Goal: Task Accomplishment & Management: Manage account settings

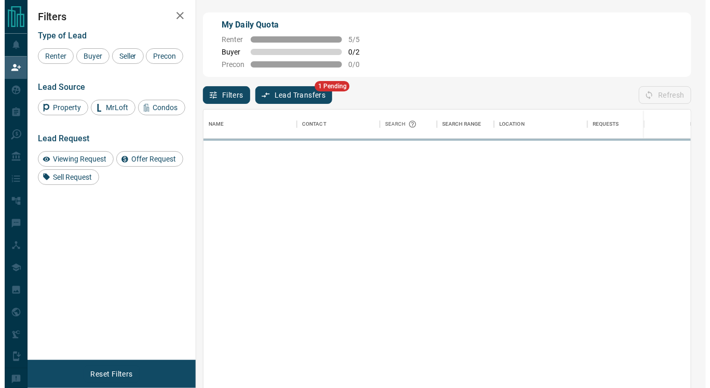
scroll to position [285, 479]
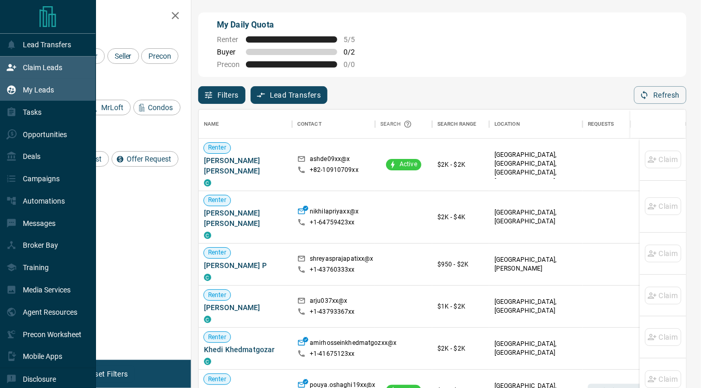
click at [37, 94] on p "My Leads" at bounding box center [38, 90] width 31 height 8
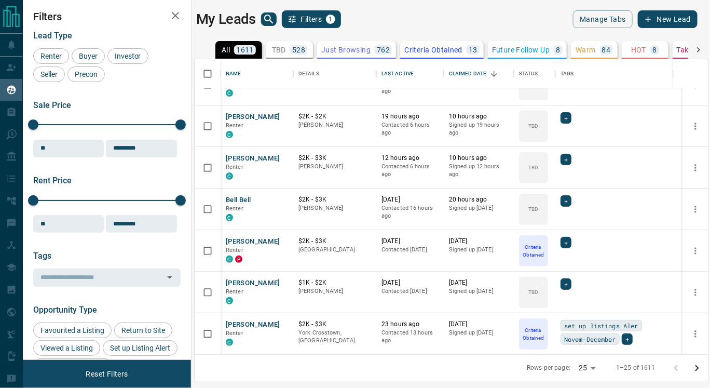
scroll to position [66, 0]
click at [258, 239] on button "[PERSON_NAME]" at bounding box center [253, 242] width 54 height 10
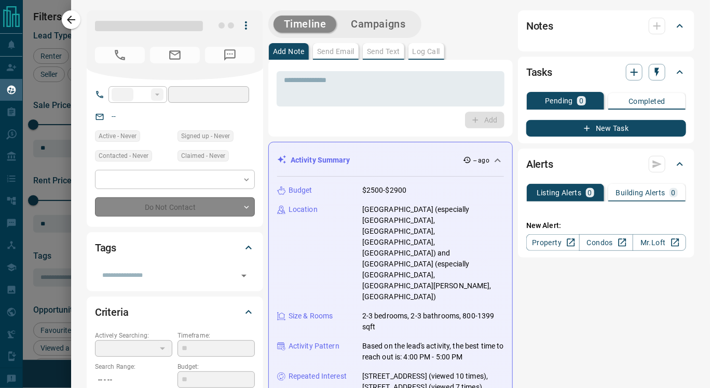
type input "**"
type input "**********"
type input "*"
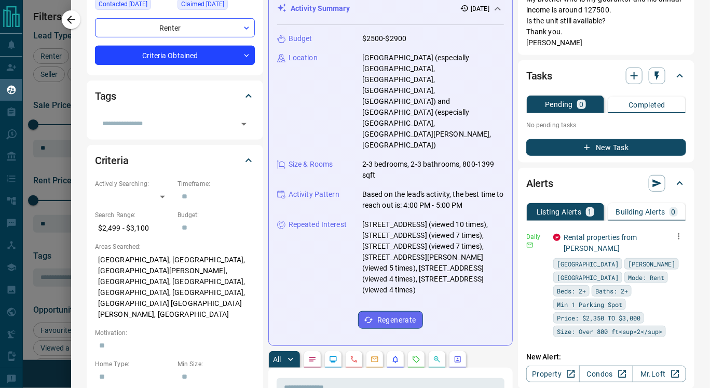
scroll to position [182, 0]
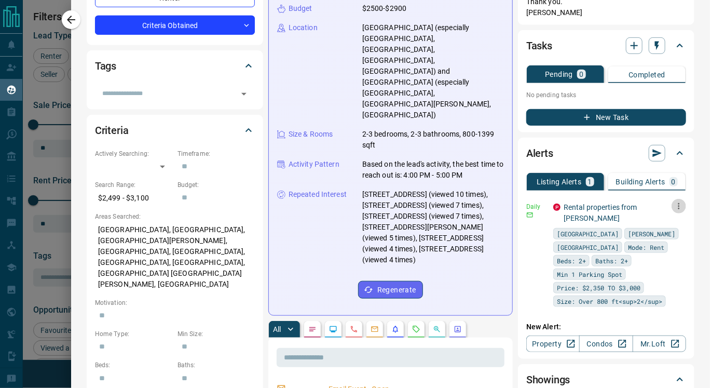
click at [674, 201] on icon "button" at bounding box center [678, 205] width 9 height 9
click at [658, 246] on li "Delete" at bounding box center [654, 247] width 46 height 17
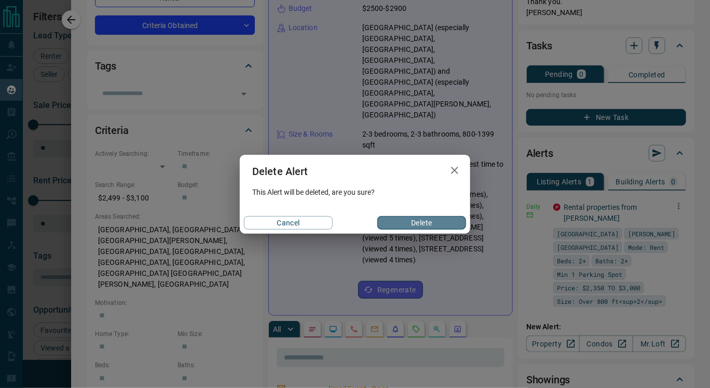
click at [444, 224] on button "Delete" at bounding box center [421, 222] width 89 height 13
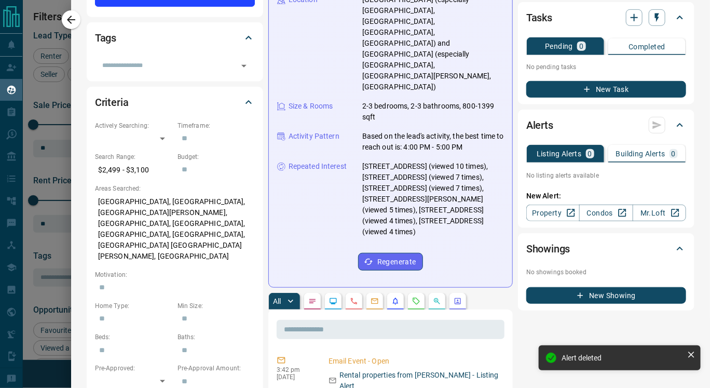
scroll to position [208, 0]
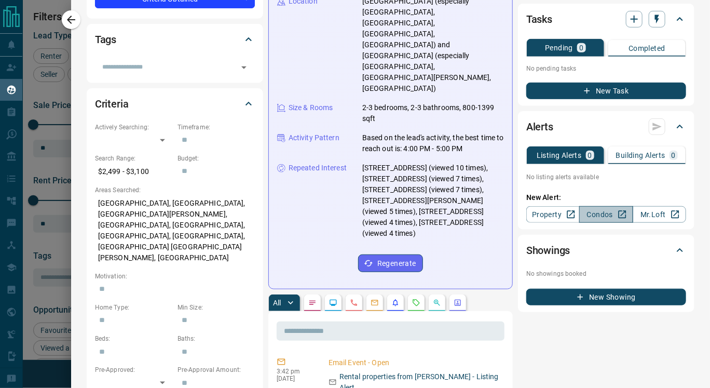
click at [587, 206] on link "Condos" at bounding box center [605, 214] width 53 height 17
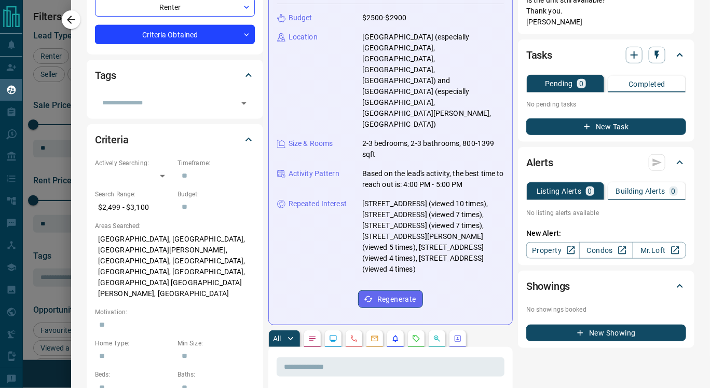
scroll to position [176, 0]
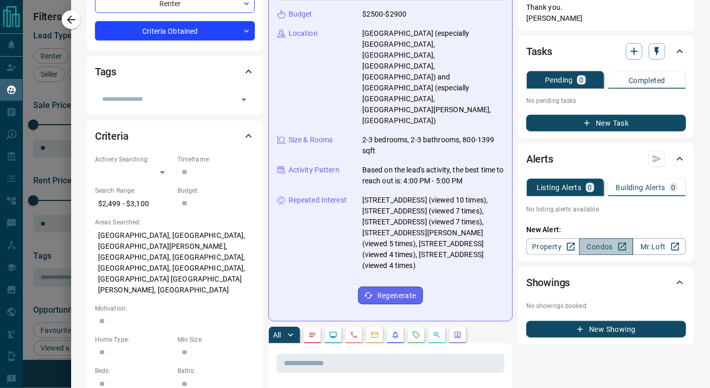
click at [587, 238] on link "Condos" at bounding box center [605, 246] width 53 height 17
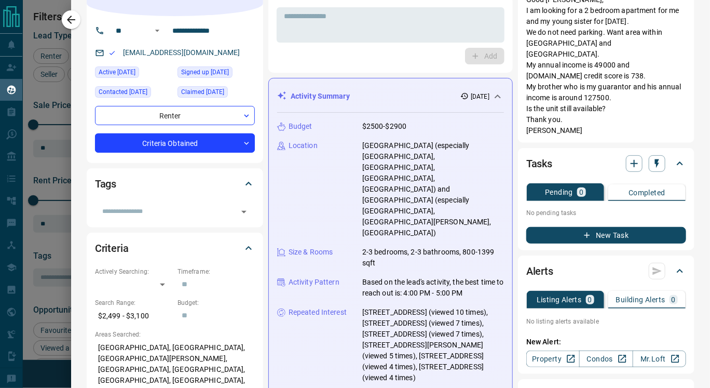
scroll to position [0, 0]
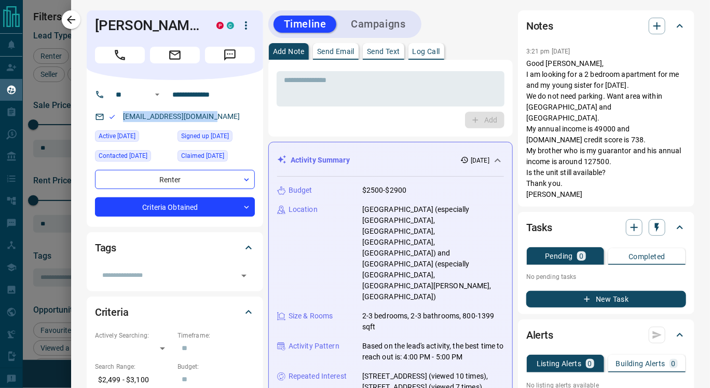
drag, startPoint x: 121, startPoint y: 110, endPoint x: 234, endPoint y: 111, distance: 112.6
click at [234, 111] on div "[EMAIL_ADDRESS][DOMAIN_NAME]" at bounding box center [175, 116] width 160 height 17
copy link "[EMAIL_ADDRESS][DOMAIN_NAME]"
